Goal: Book appointment/travel/reservation

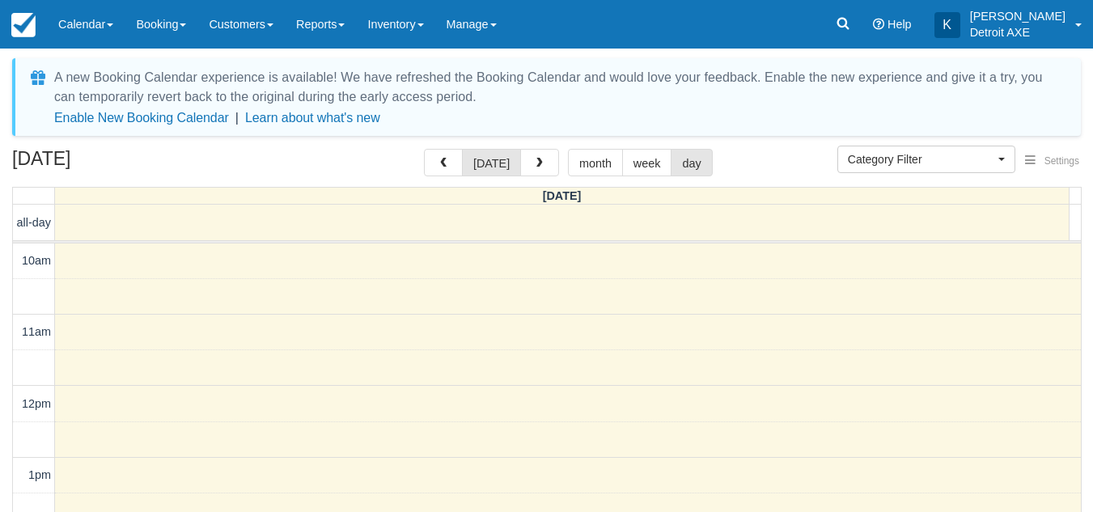
select select
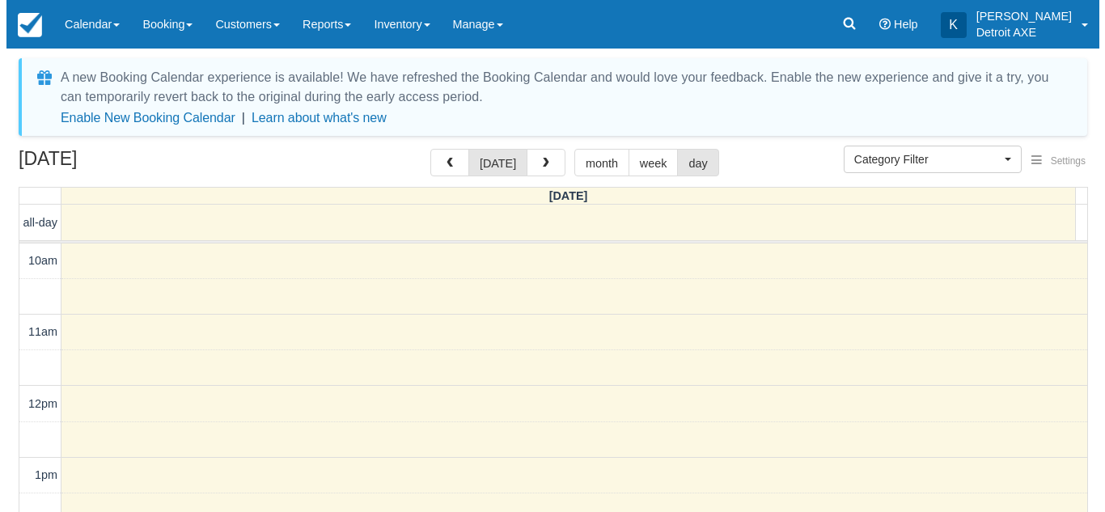
scroll to position [573, 0]
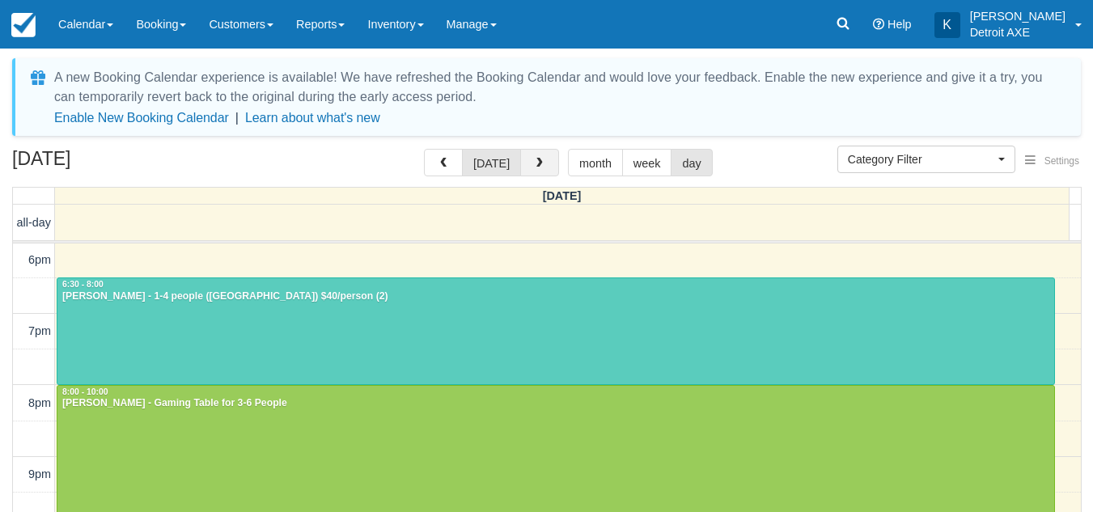
drag, startPoint x: 0, startPoint y: 0, endPoint x: 543, endPoint y: 161, distance: 566.2
click at [543, 161] on button "button" at bounding box center [539, 163] width 39 height 28
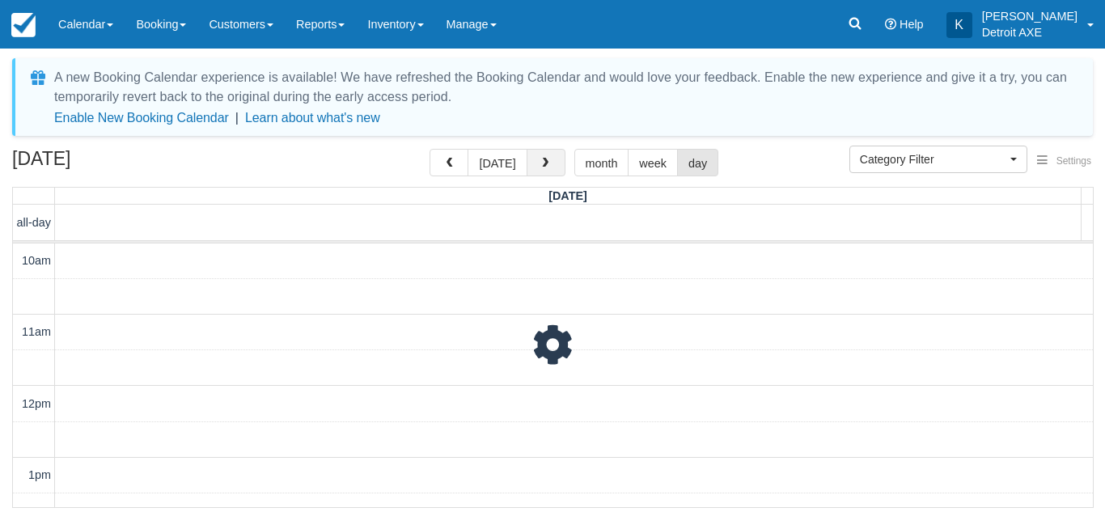
click at [543, 161] on span "button" at bounding box center [545, 163] width 11 height 11
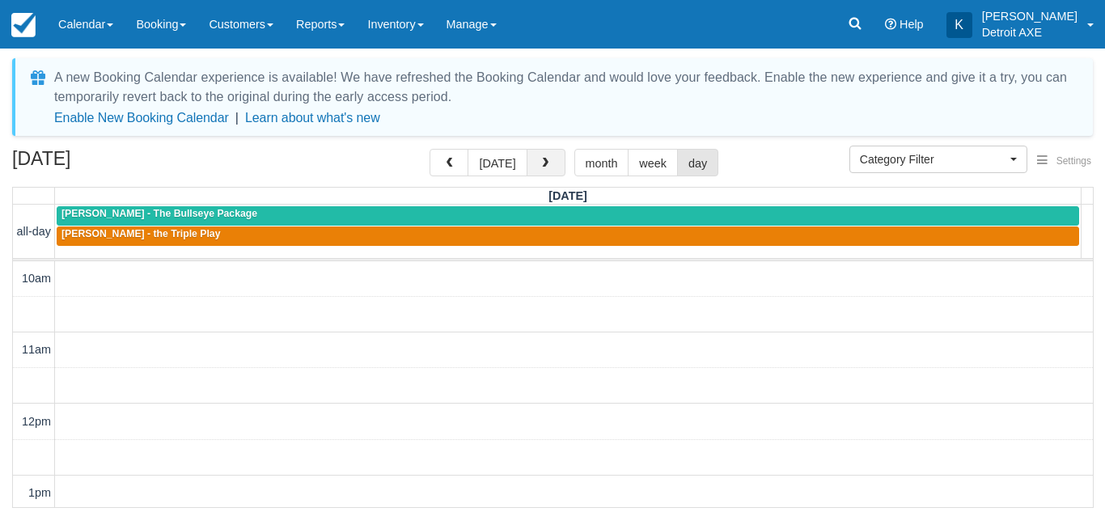
scroll to position [573, 0]
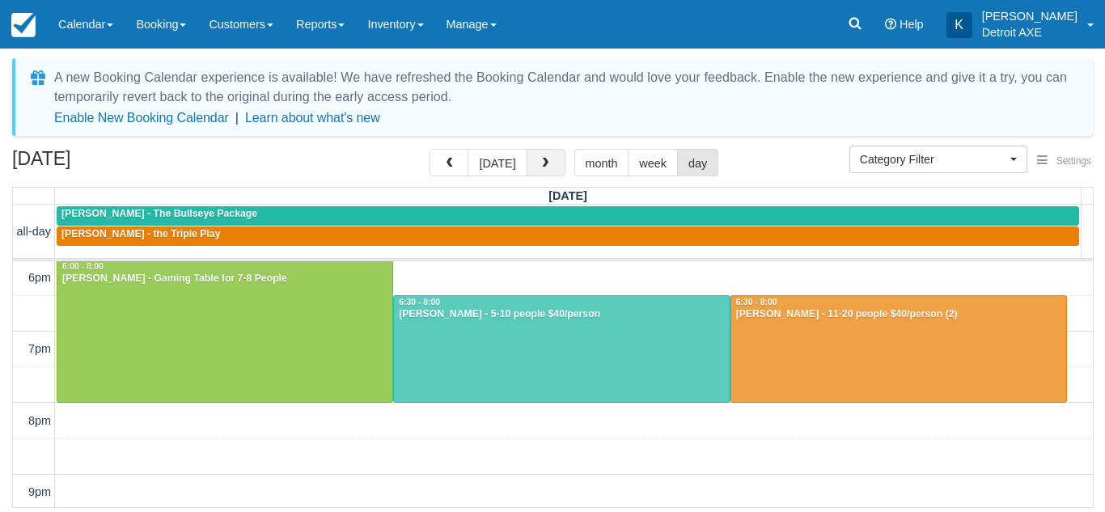
click at [543, 161] on span "button" at bounding box center [545, 163] width 11 height 11
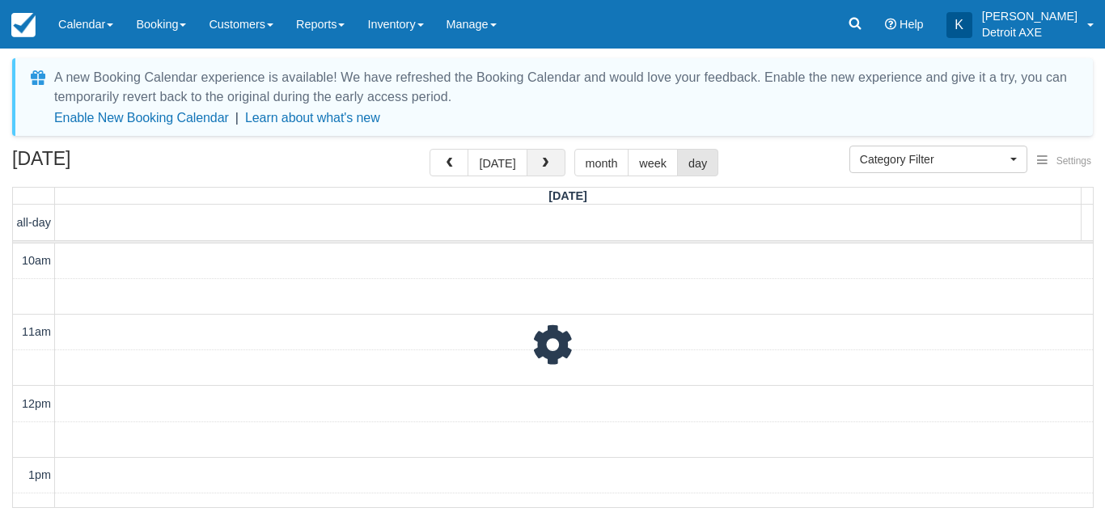
scroll to position [573, 0]
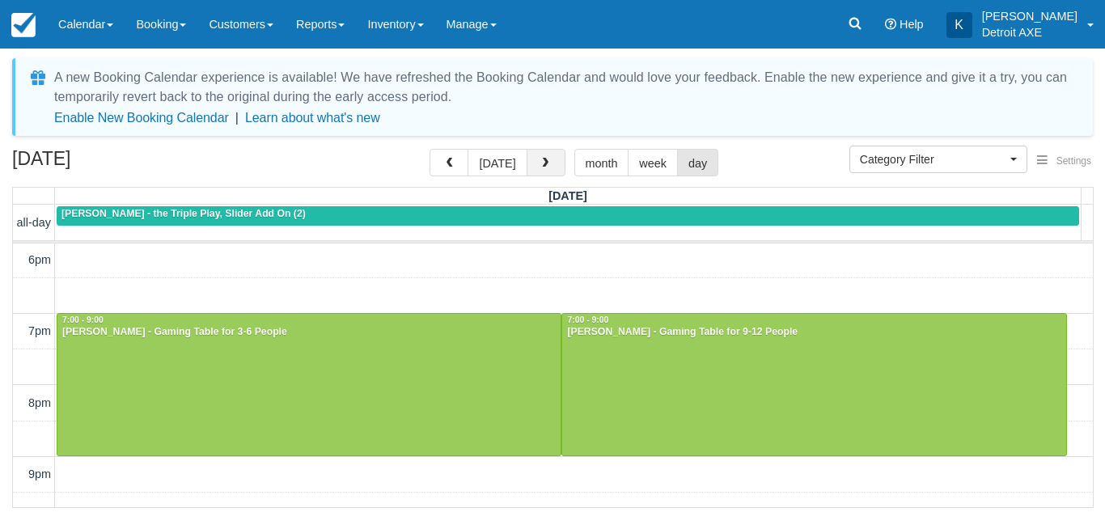
click at [543, 161] on span "button" at bounding box center [545, 163] width 11 height 11
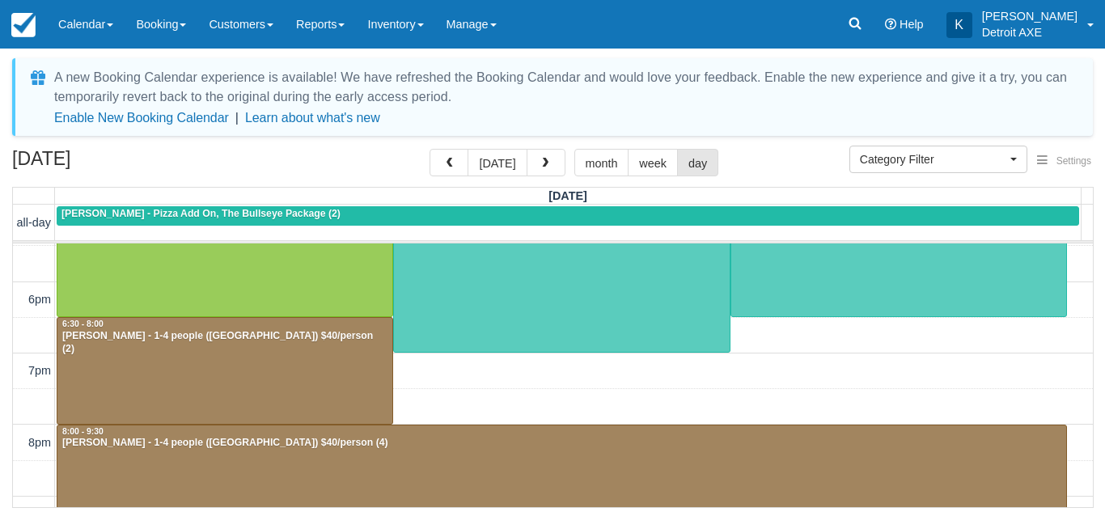
scroll to position [578, 0]
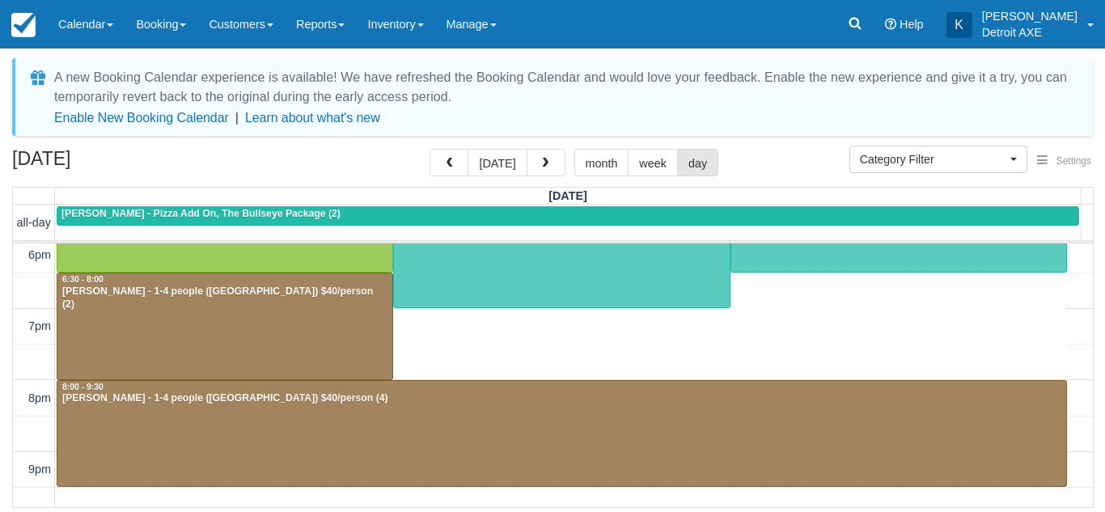
click at [523, 339] on div "10am 11am 12pm 1pm 2pm 3pm 4pm 5pm 6pm 7pm 8pm 9pm 10pm 11pm 7:00 - 7:30 10:00 …" at bounding box center [553, 148] width 1080 height 964
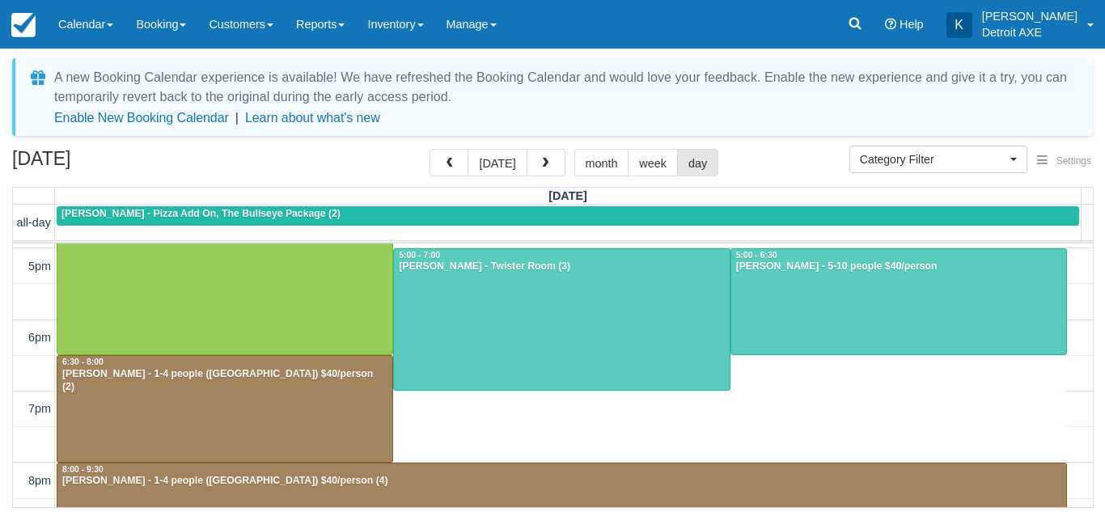
scroll to position [386, 0]
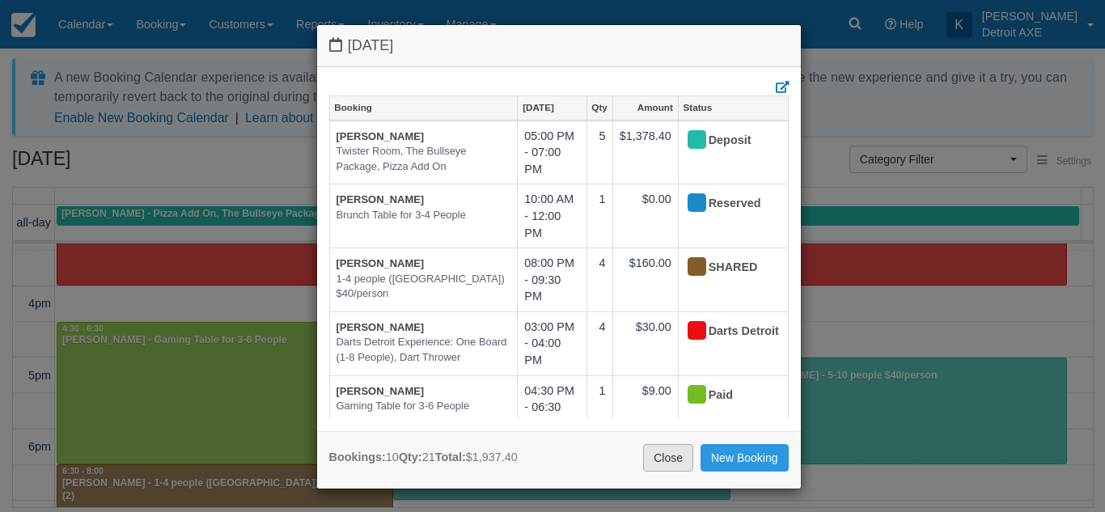
click at [671, 472] on link "Close" at bounding box center [668, 458] width 50 height 28
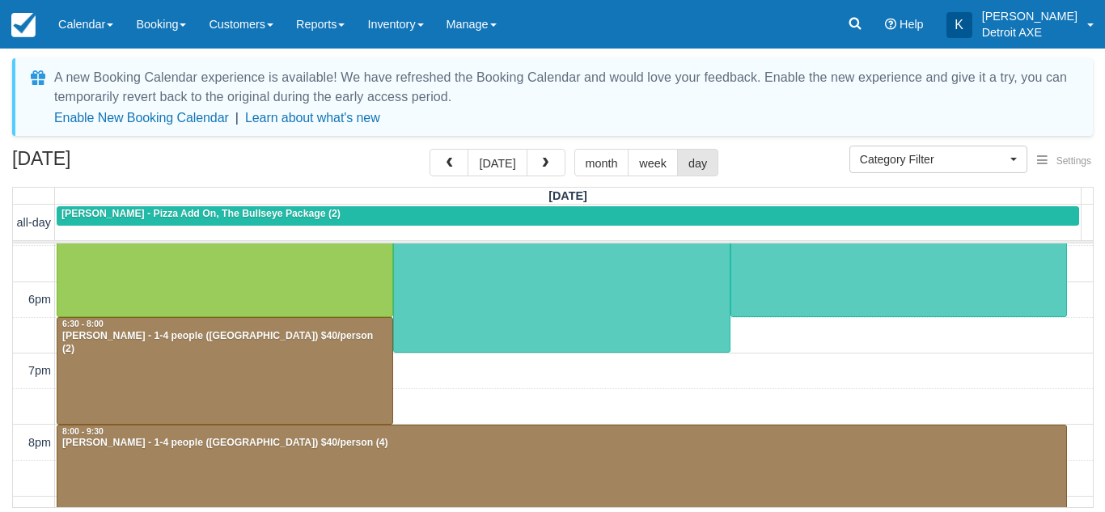
scroll to position [534, 0]
click at [558, 388] on div "10am 11am 12pm 1pm 2pm 3pm 4pm 5pm 6pm 7pm 8pm 9pm 10pm 11pm 7:00 - 7:30 10:00 …" at bounding box center [553, 192] width 1080 height 964
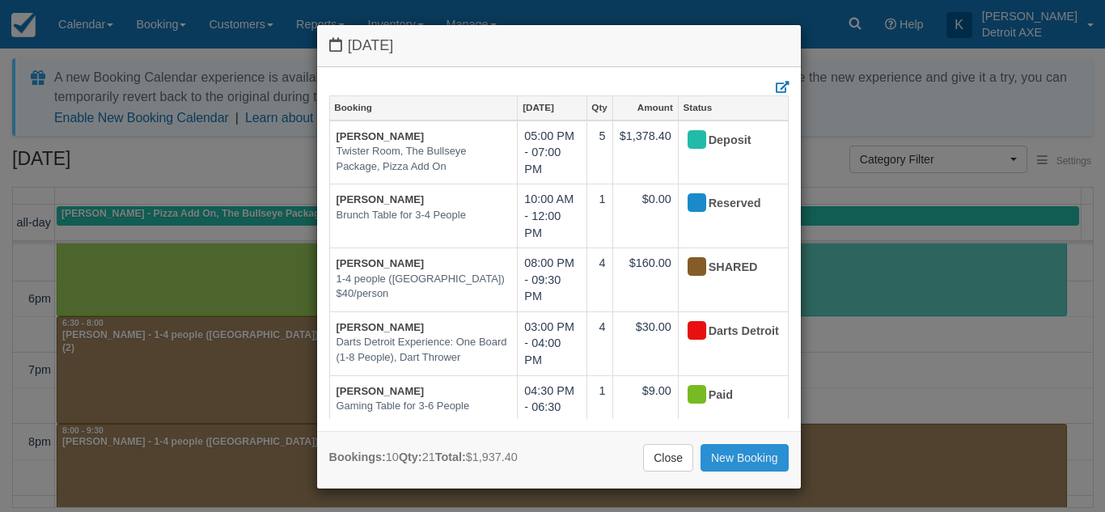
click at [704, 454] on link "New Booking" at bounding box center [745, 458] width 88 height 28
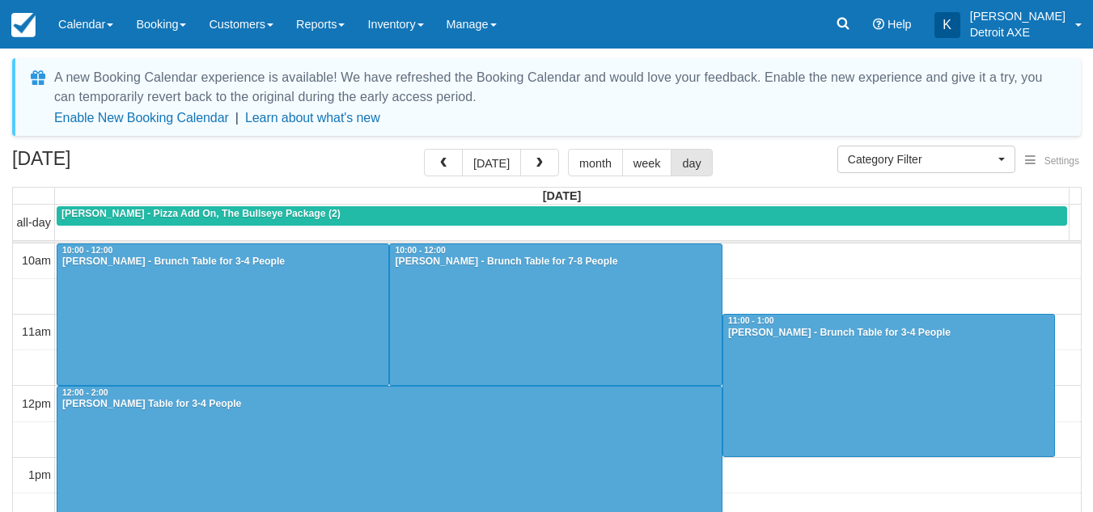
select select
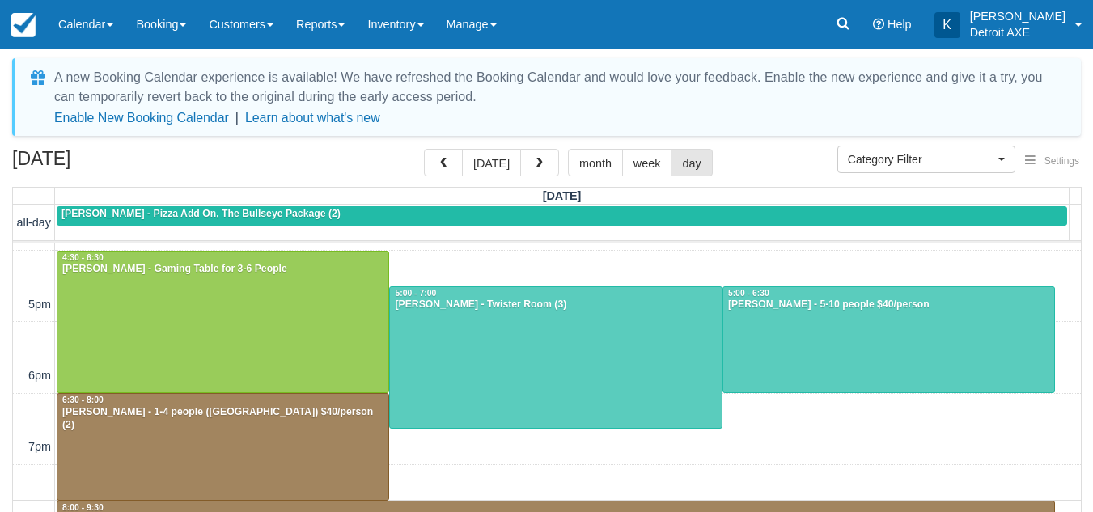
scroll to position [452, 0]
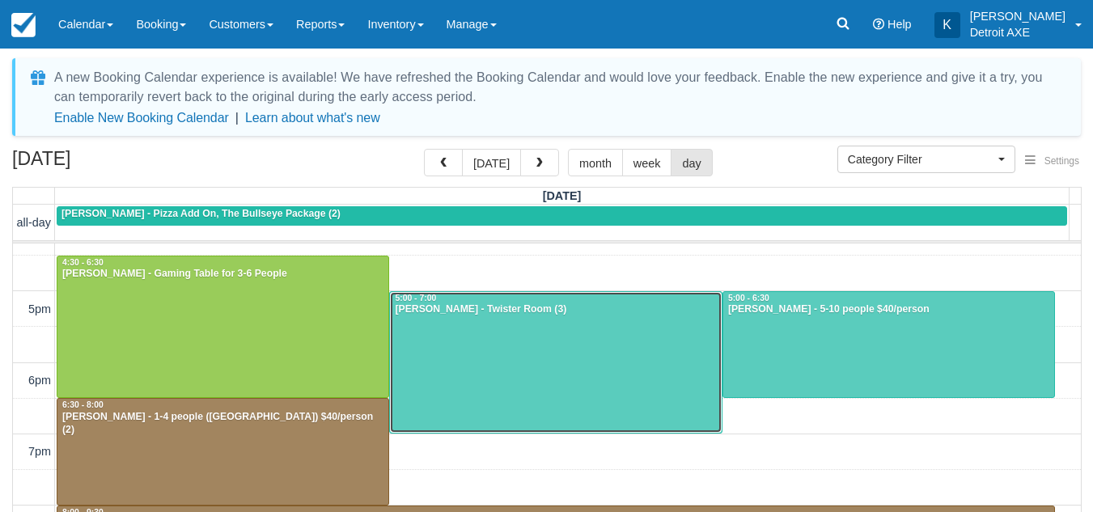
click at [538, 340] on div at bounding box center [555, 363] width 331 height 142
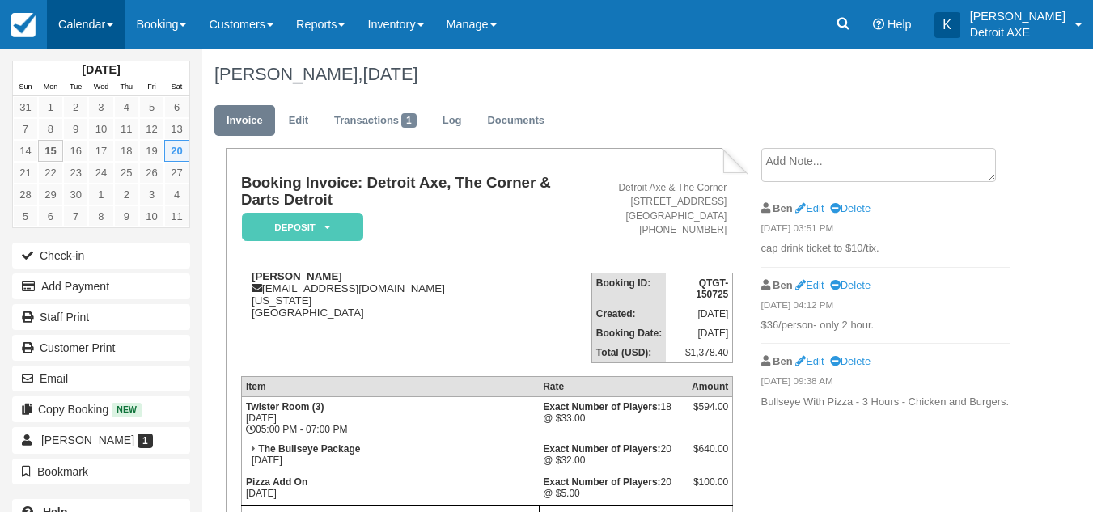
scroll to position [51, 0]
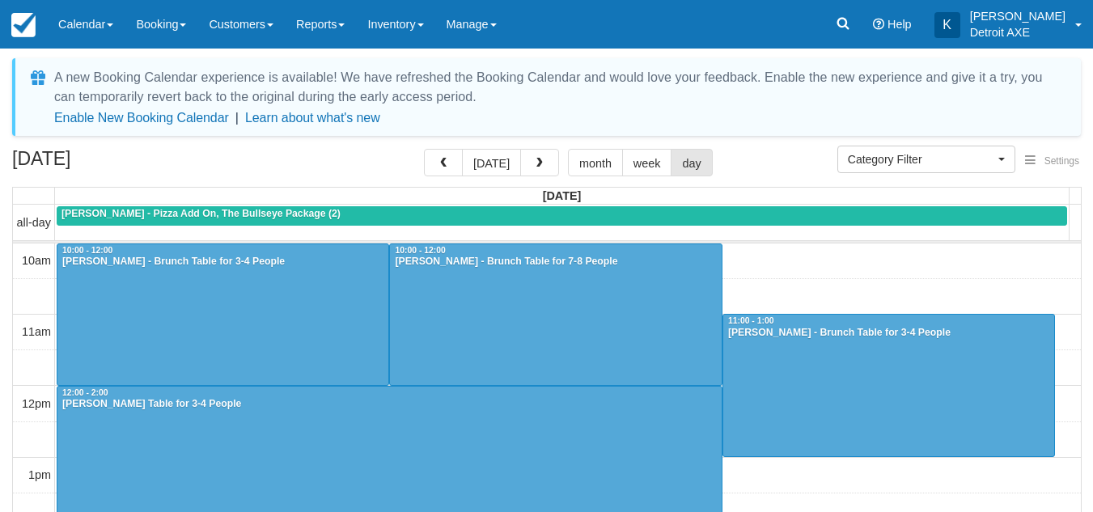
select select
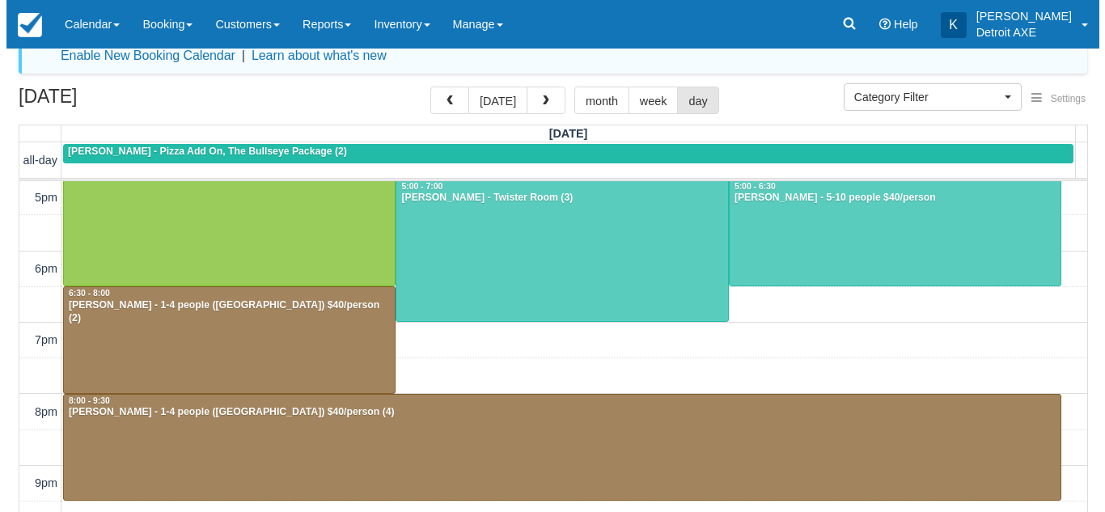
scroll to position [502, 0]
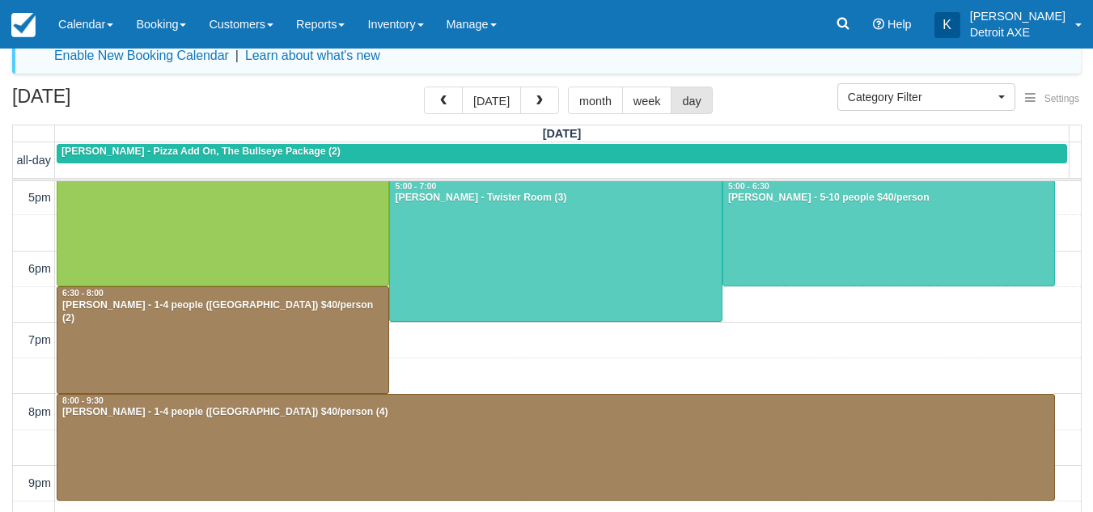
click at [574, 373] on div "10am 11am 12pm 1pm 2pm 3pm 4pm 5pm 6pm 7pm 8pm 9pm 10pm 11pm 7:30 - 8:00 10:00 …" at bounding box center [547, 162] width 1068 height 964
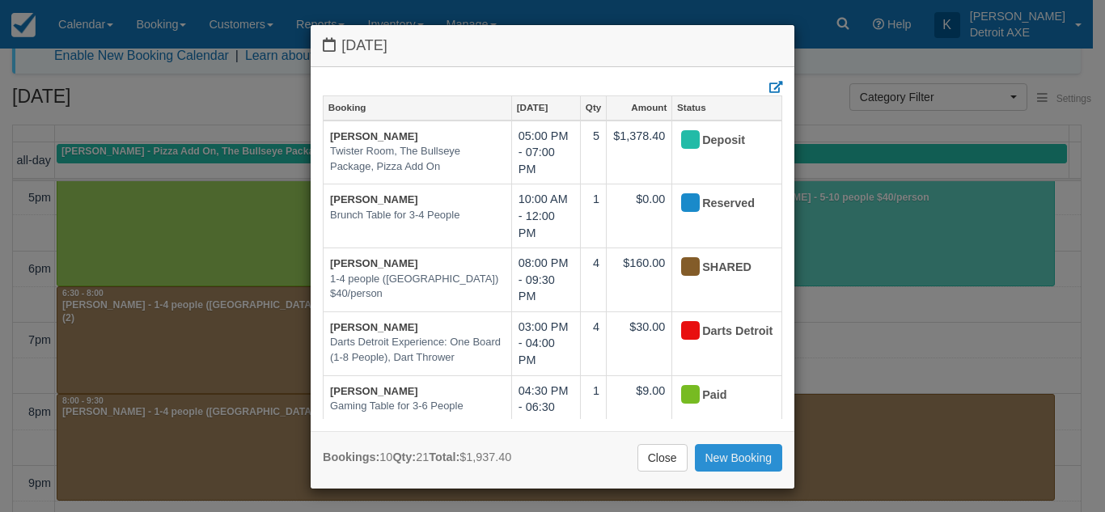
click at [744, 455] on link "New Booking" at bounding box center [739, 458] width 88 height 28
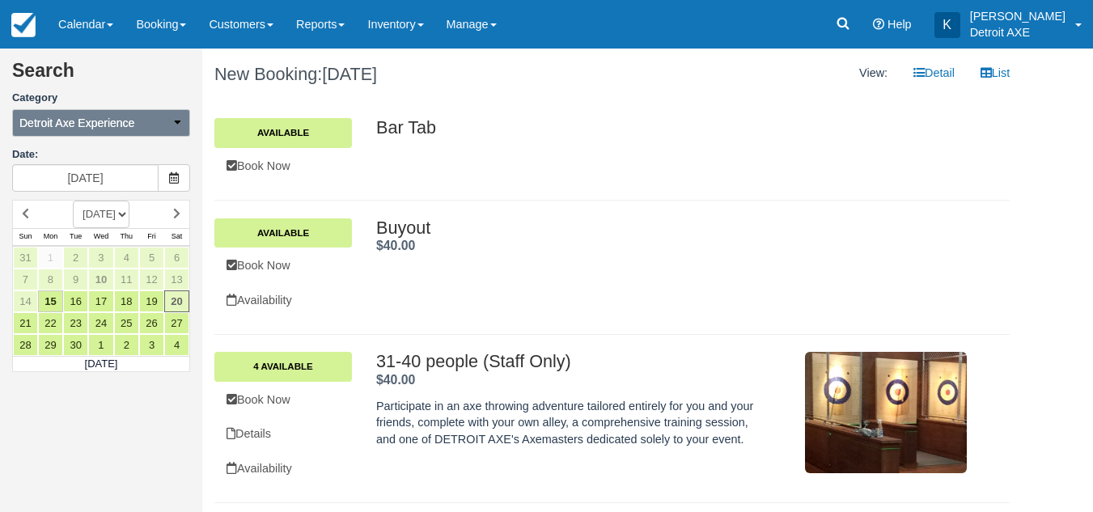
click at [132, 126] on span "Detroit Axe Experience" at bounding box center [76, 123] width 115 height 16
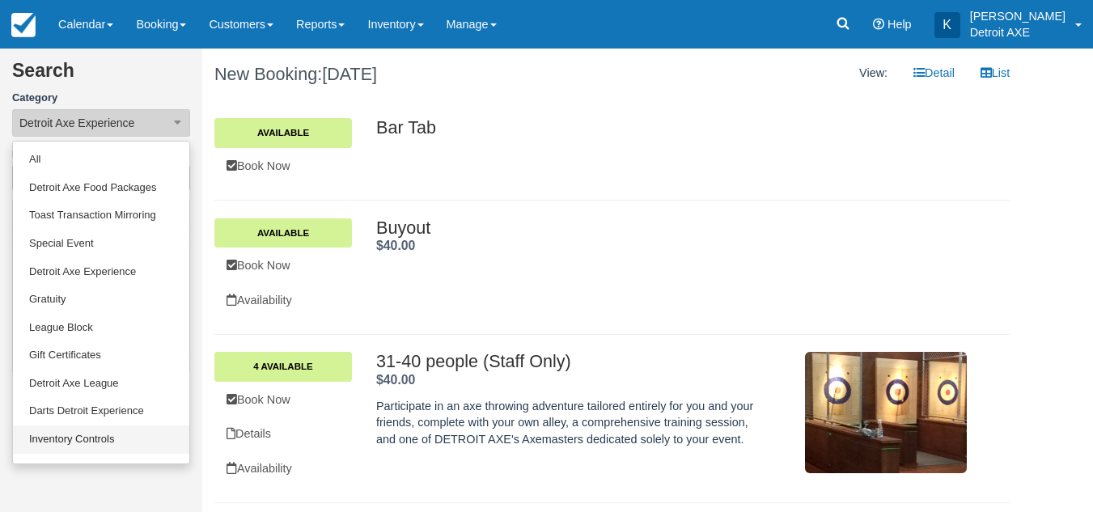
scroll to position [66, 0]
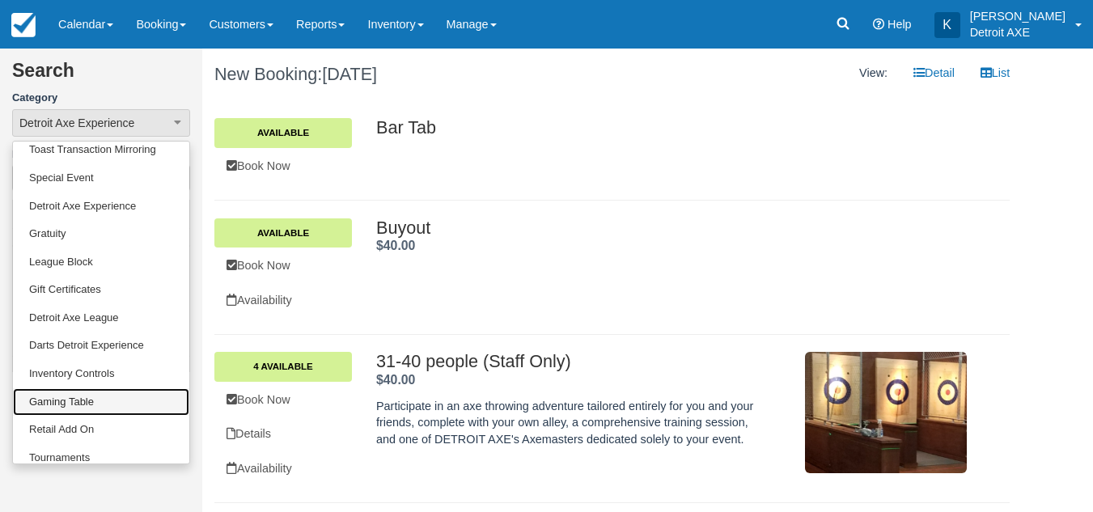
click at [110, 410] on link "Gaming Table" at bounding box center [101, 402] width 176 height 28
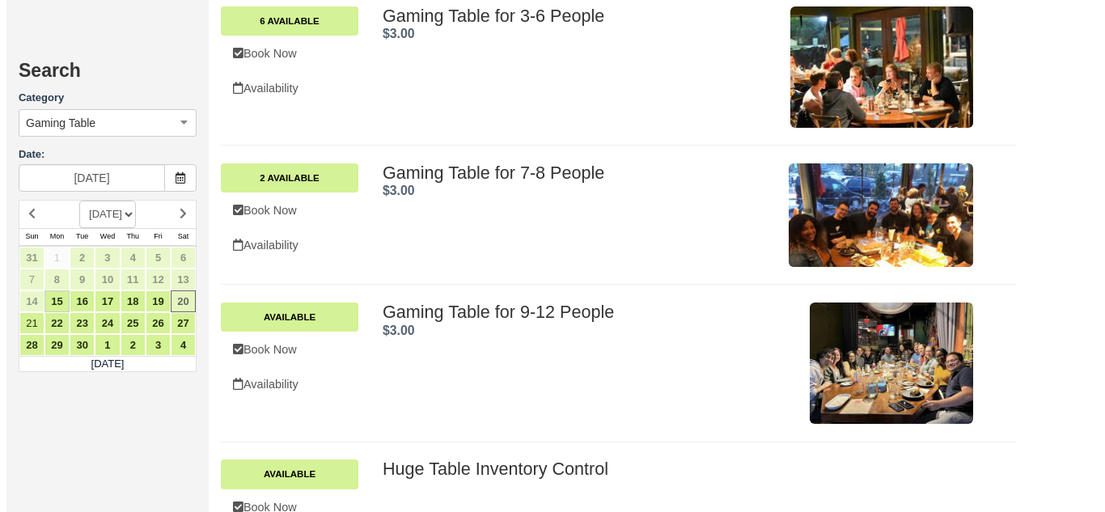
scroll to position [620, 0]
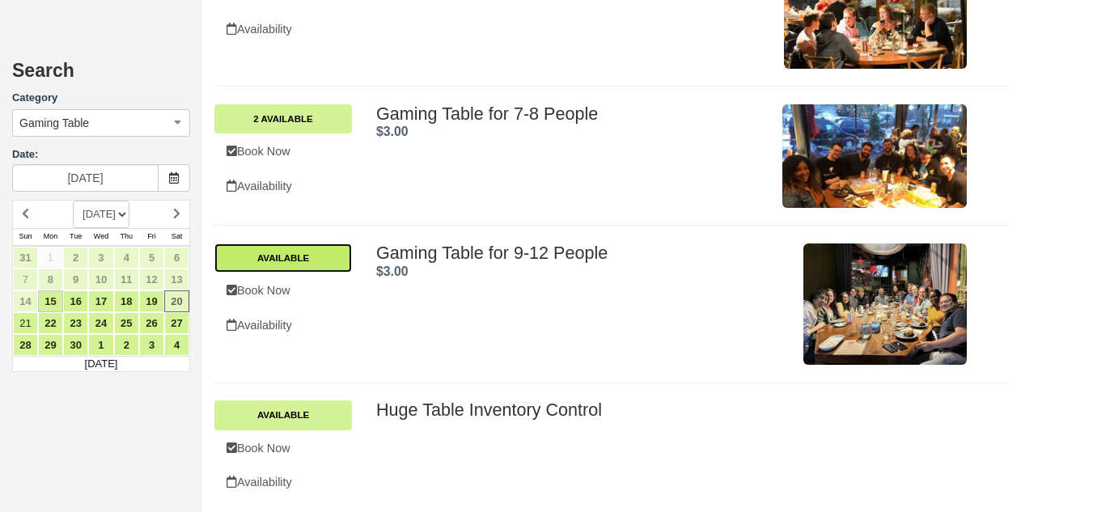
click at [319, 251] on link "Available" at bounding box center [283, 258] width 138 height 29
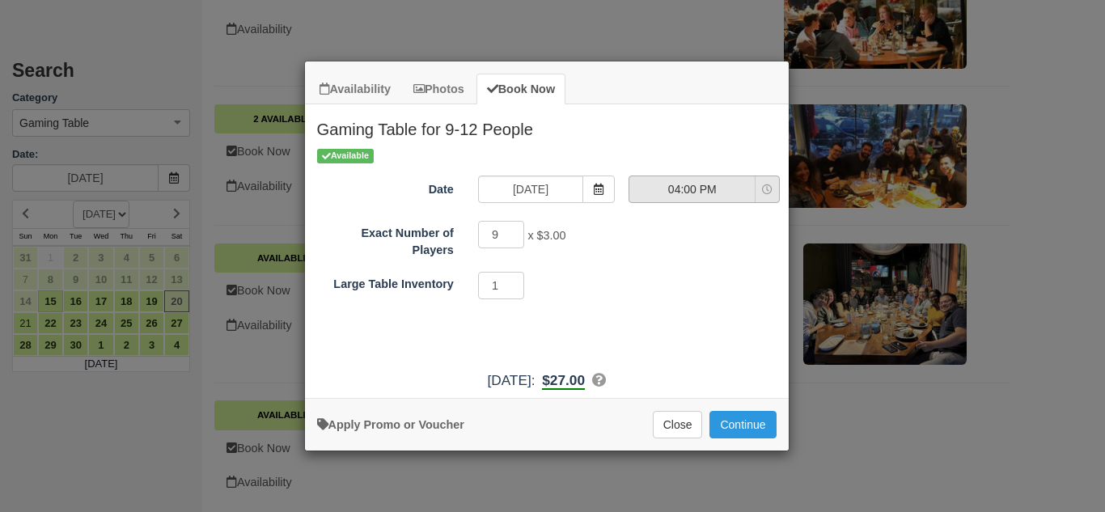
click at [722, 192] on span "04:00 PM" at bounding box center [691, 189] width 125 height 16
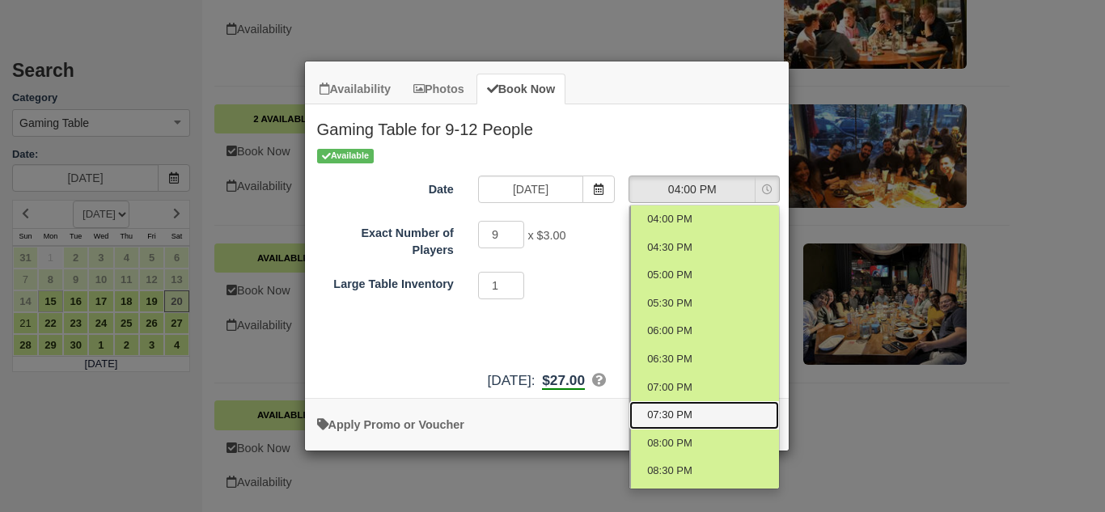
click at [713, 413] on link "07:30 PM" at bounding box center [704, 415] width 150 height 28
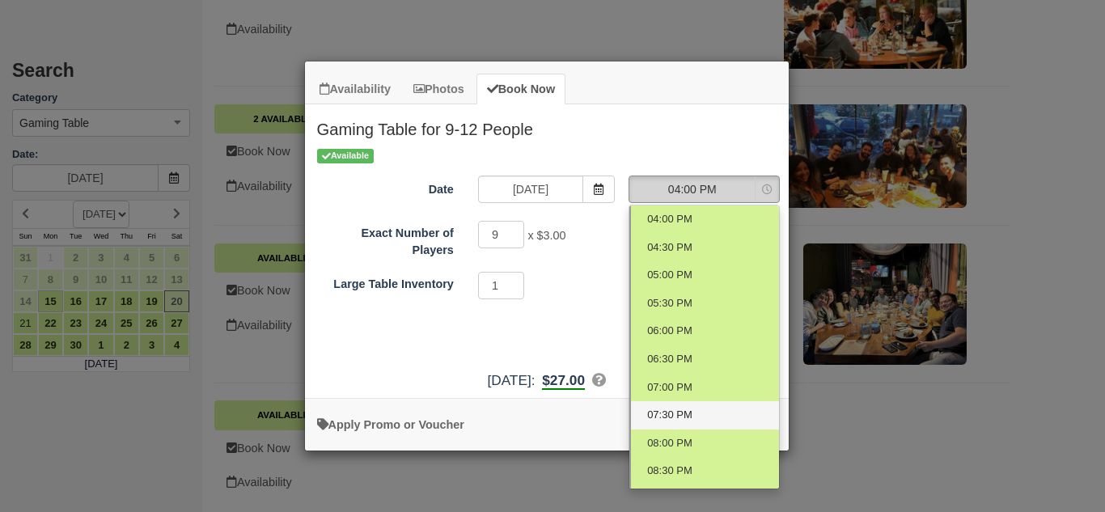
select select "7"
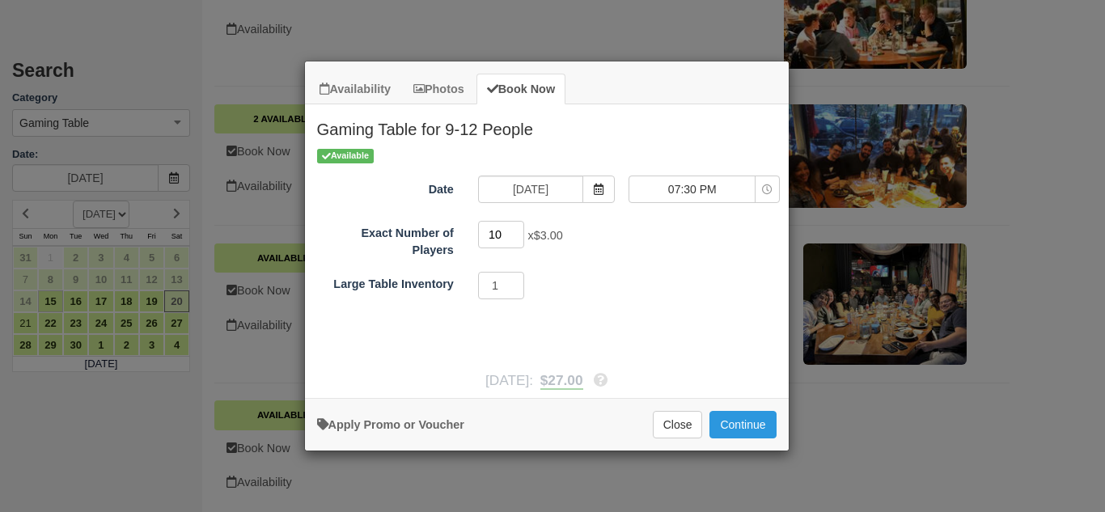
click at [516, 231] on input "10" at bounding box center [501, 235] width 47 height 28
type input "11"
click at [516, 231] on input "11" at bounding box center [501, 235] width 47 height 28
click at [670, 302] on div "1" at bounding box center [607, 288] width 282 height 32
click at [752, 416] on button "Continue" at bounding box center [743, 425] width 66 height 28
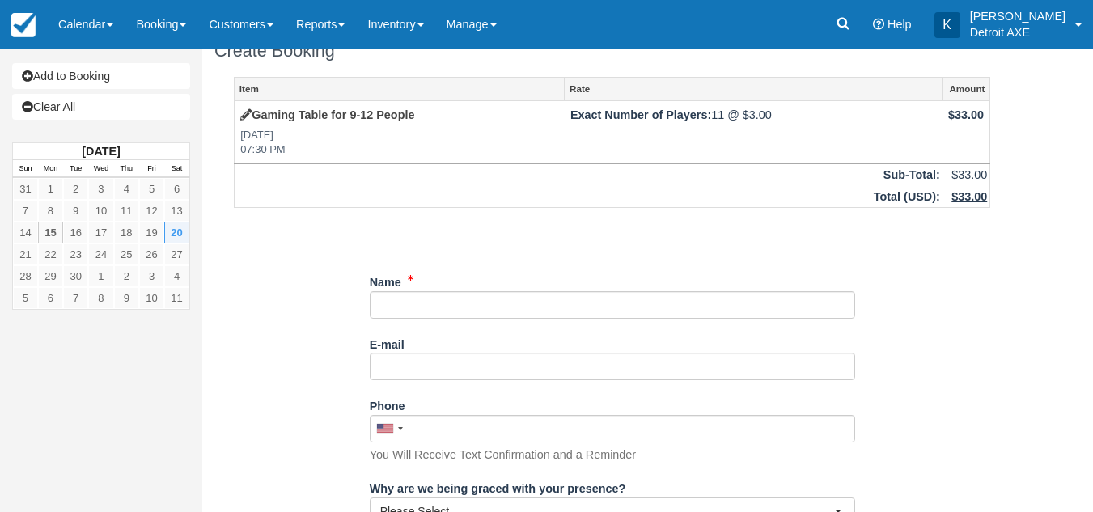
scroll to position [28, 0]
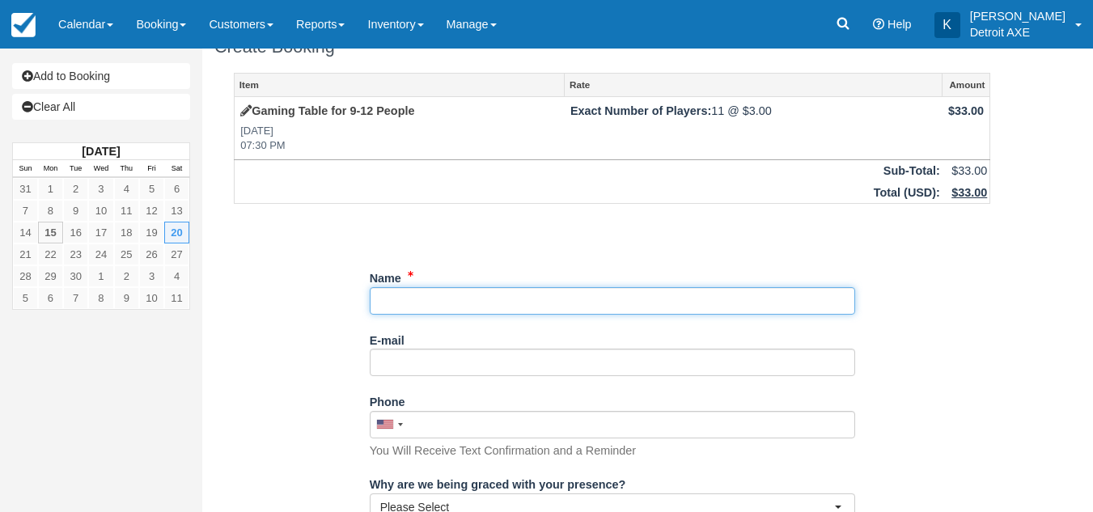
click at [536, 305] on input "Name" at bounding box center [612, 301] width 485 height 28
type input "Susanna Grindem"
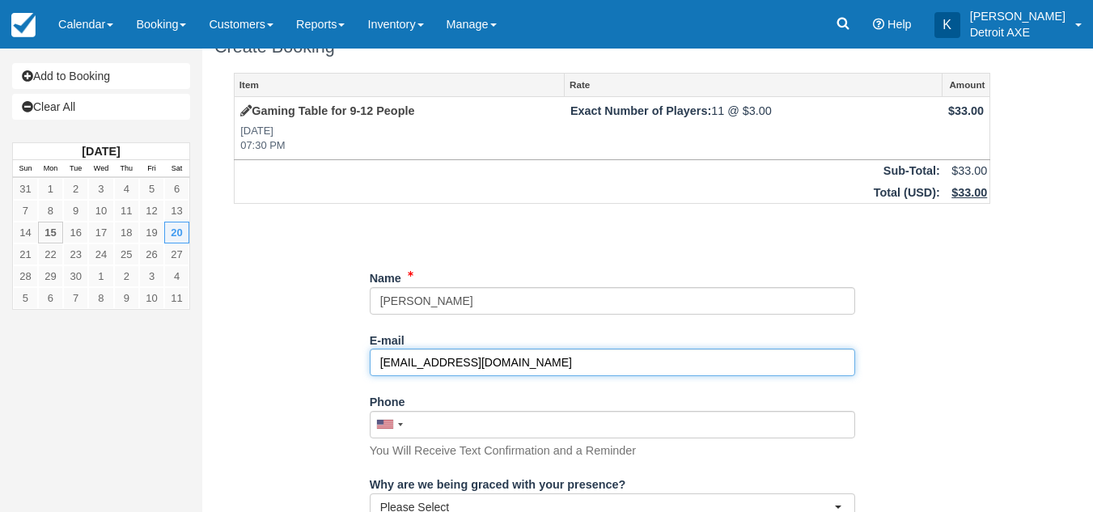
type input "kreitzma@gmail.com"
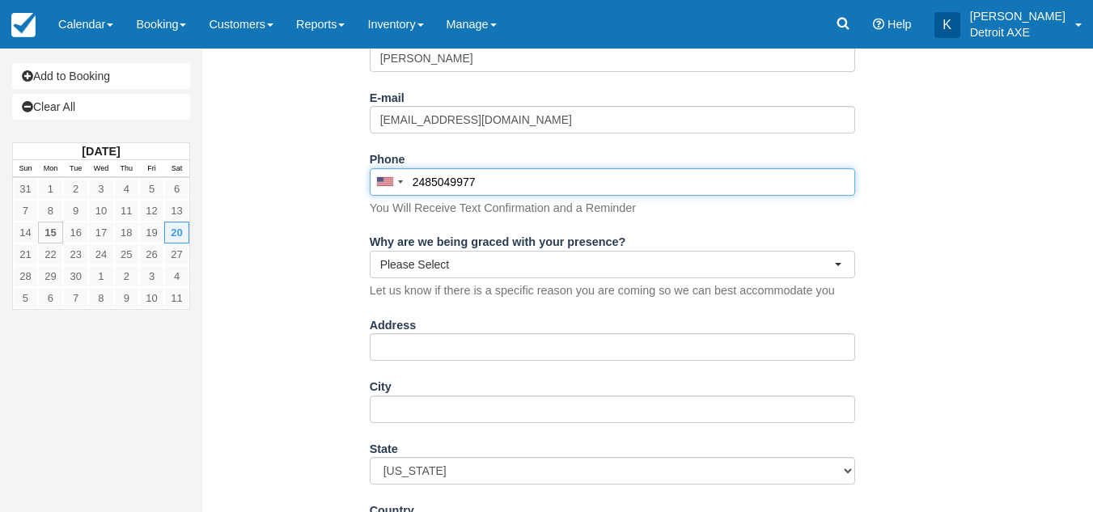
scroll to position [271, 0]
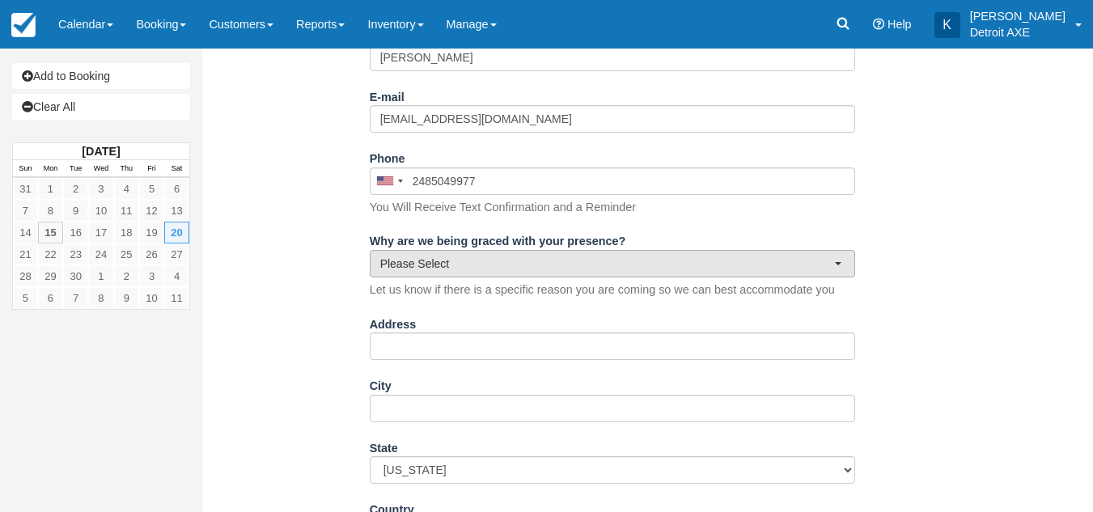
type input "(248) 504-9977"
click at [419, 268] on span "Please Select" at bounding box center [607, 264] width 454 height 16
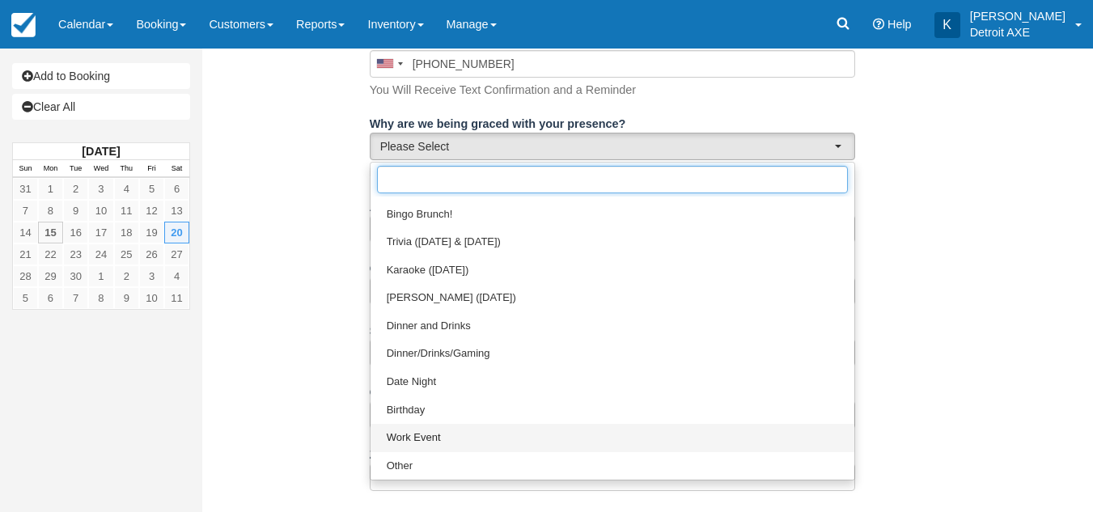
scroll to position [23, 0]
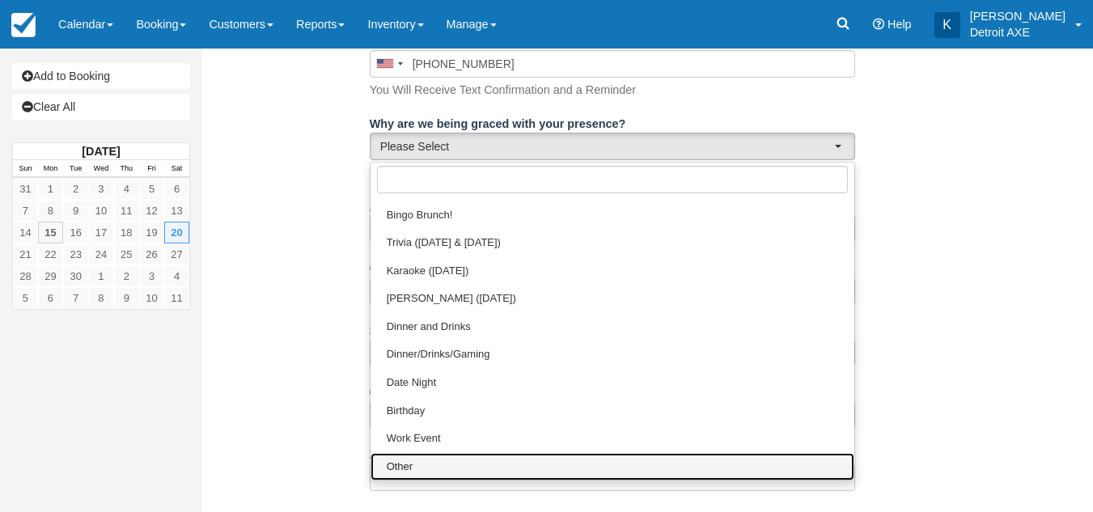
click at [453, 455] on link "Other" at bounding box center [613, 467] width 484 height 28
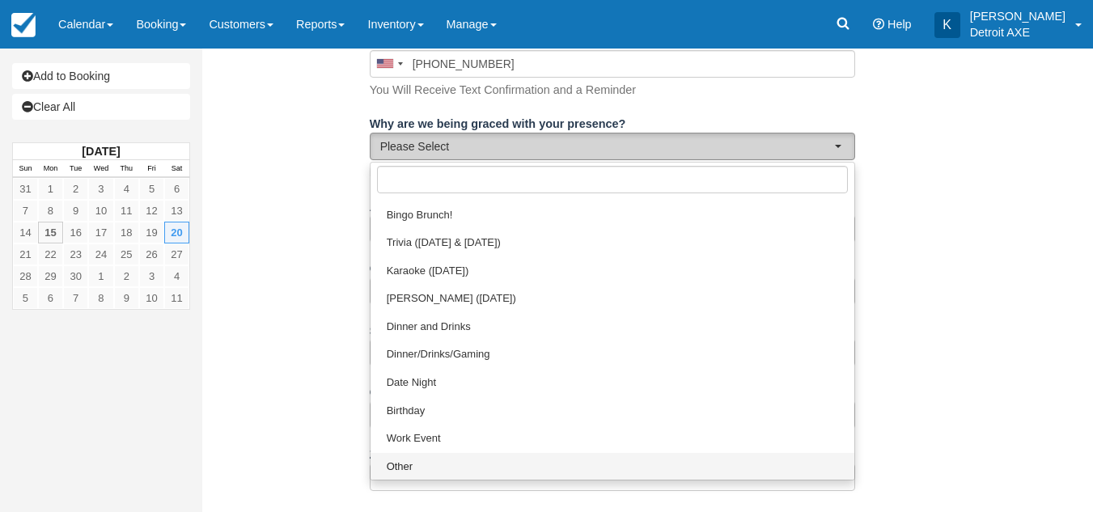
select select "Other"
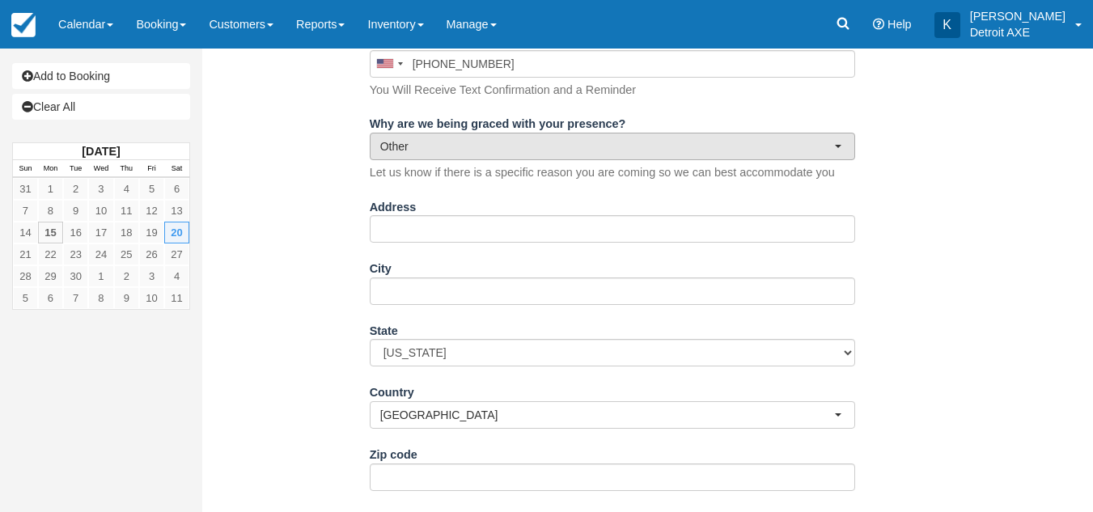
click at [444, 150] on span "Other" at bounding box center [607, 146] width 454 height 16
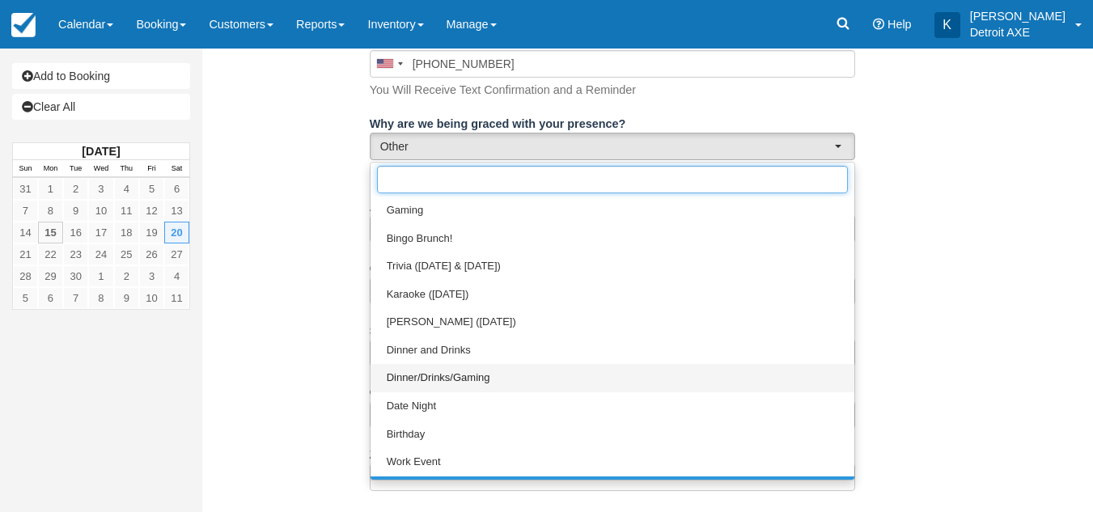
scroll to position [24, 0]
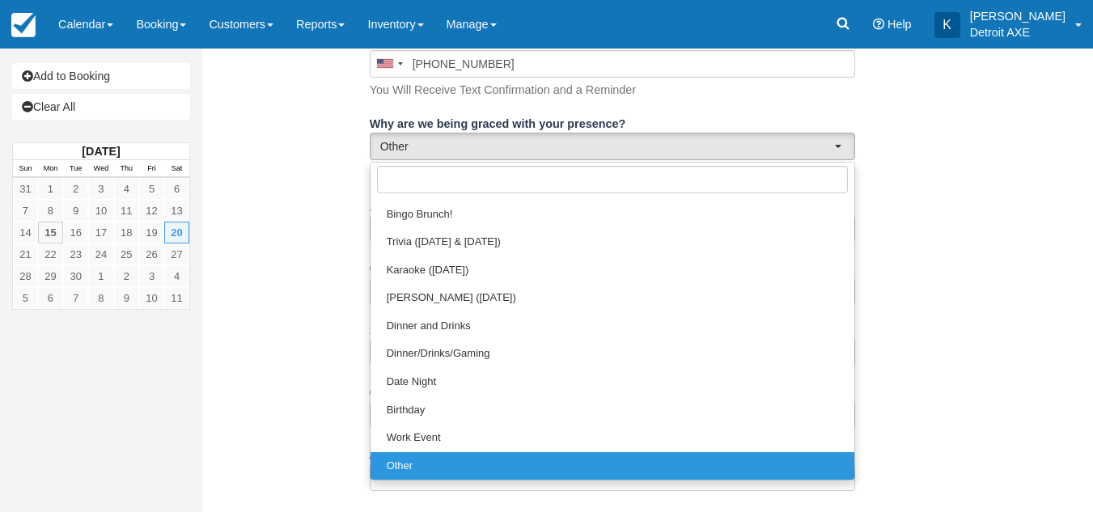
click at [337, 301] on div "Item Rate Amount Gaming Table for 9-12 People Sat Sep 20, 2025 07:30 PM Exact N…" at bounding box center [611, 238] width 795 height 1053
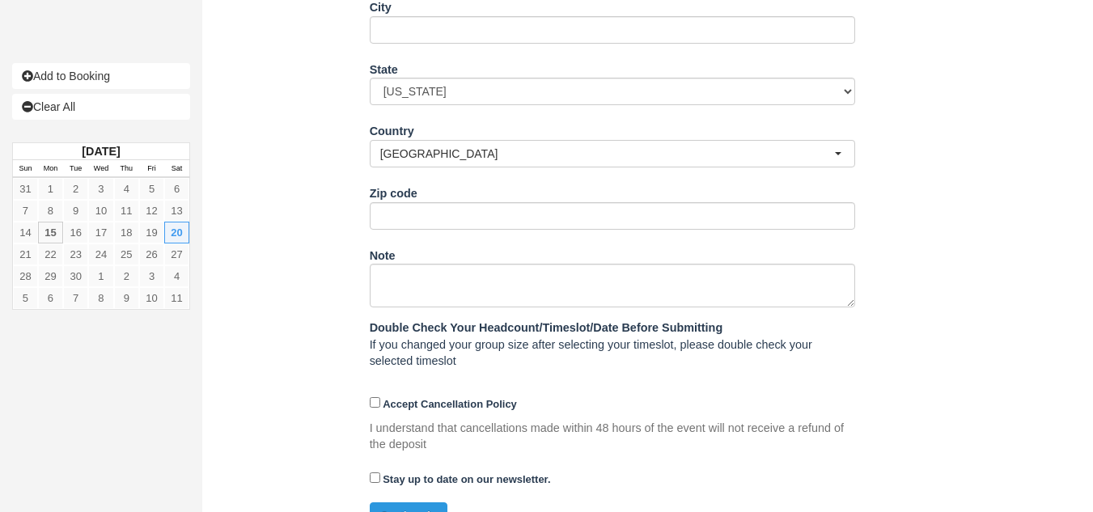
scroll to position [680, 0]
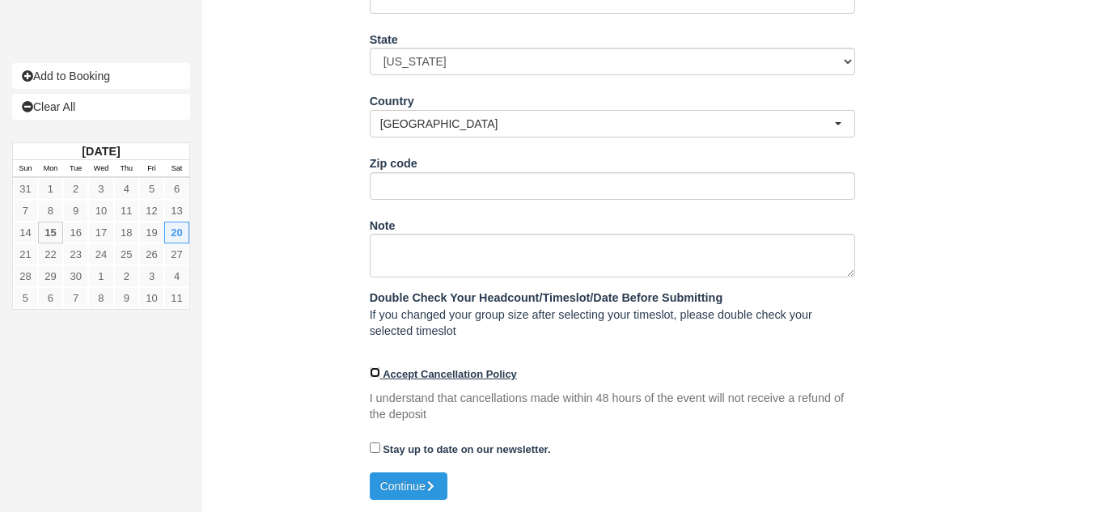
click at [379, 367] on input "Accept Cancellation Policy" at bounding box center [375, 372] width 11 height 11
checkbox input "true"
click at [407, 472] on div "Stay up to date on our newsletter." at bounding box center [612, 454] width 485 height 38
click at [410, 487] on button "Continue" at bounding box center [409, 486] width 78 height 28
type input "+12485049977"
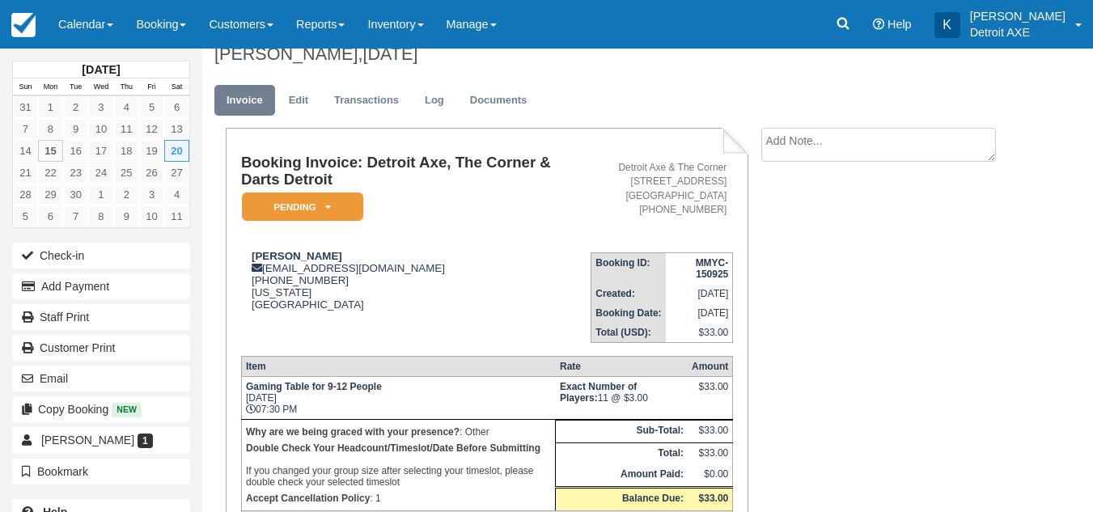
scroll to position [21, 0]
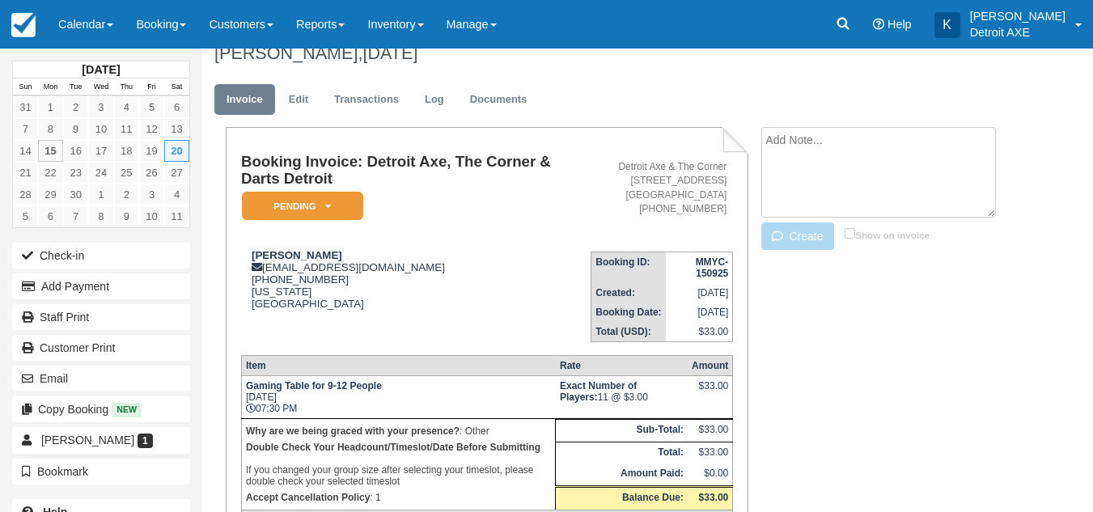
click at [847, 137] on textarea at bounding box center [878, 172] width 235 height 91
type textarea "c"
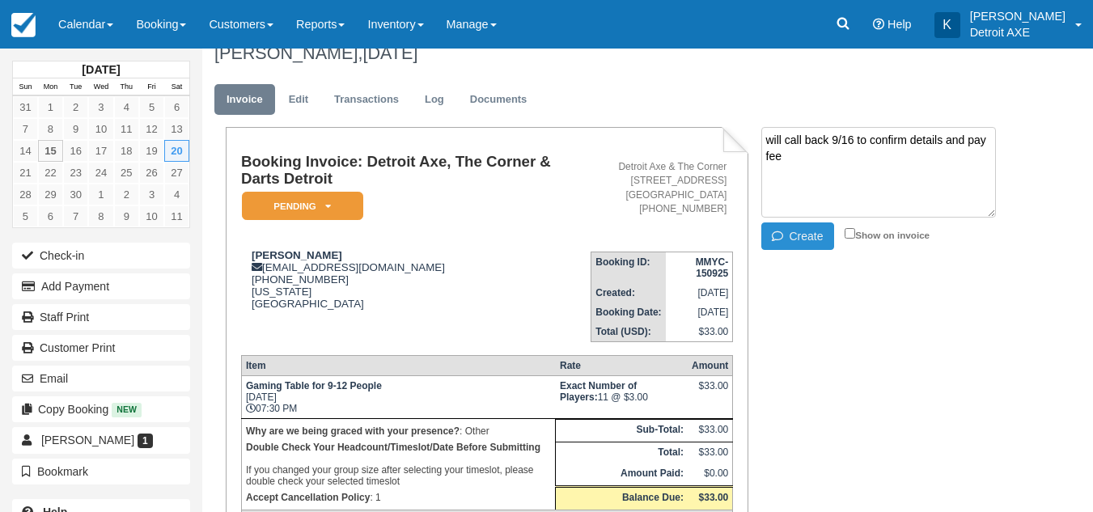
type textarea "will call back 9/16 to confirm details and pay fee"
click at [803, 237] on button "Create" at bounding box center [797, 236] width 73 height 28
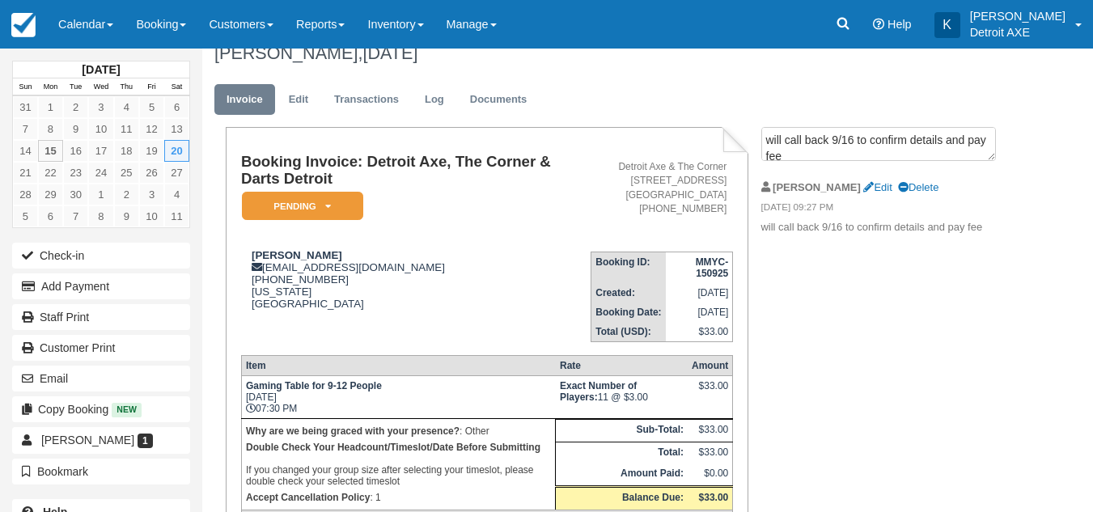
click at [815, 318] on div "Booking Invoice: Detroit Axe, The Corner & Darts Detroit Pending   Reserved Dep…" at bounding box center [612, 369] width 820 height 484
